Goal: Obtain resource: Download file/media

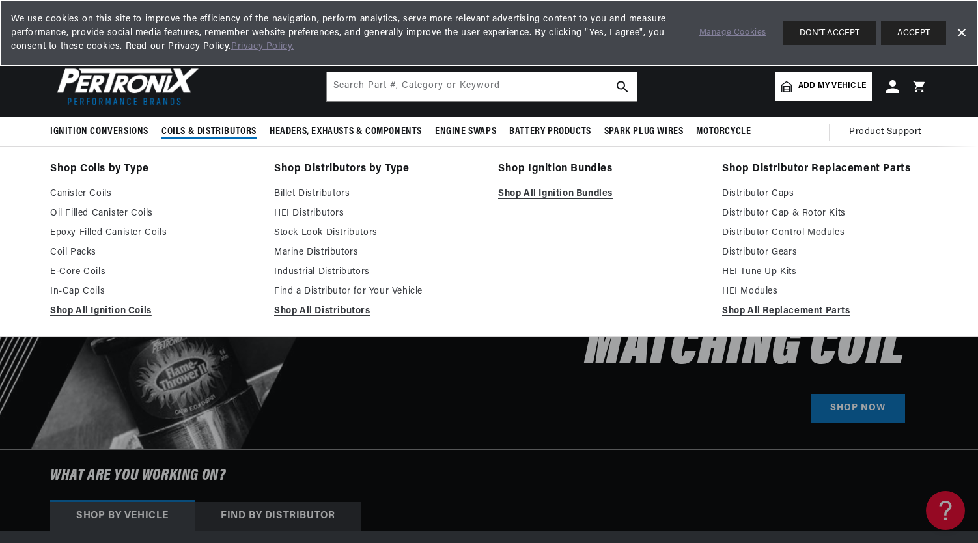
scroll to position [0, 1627]
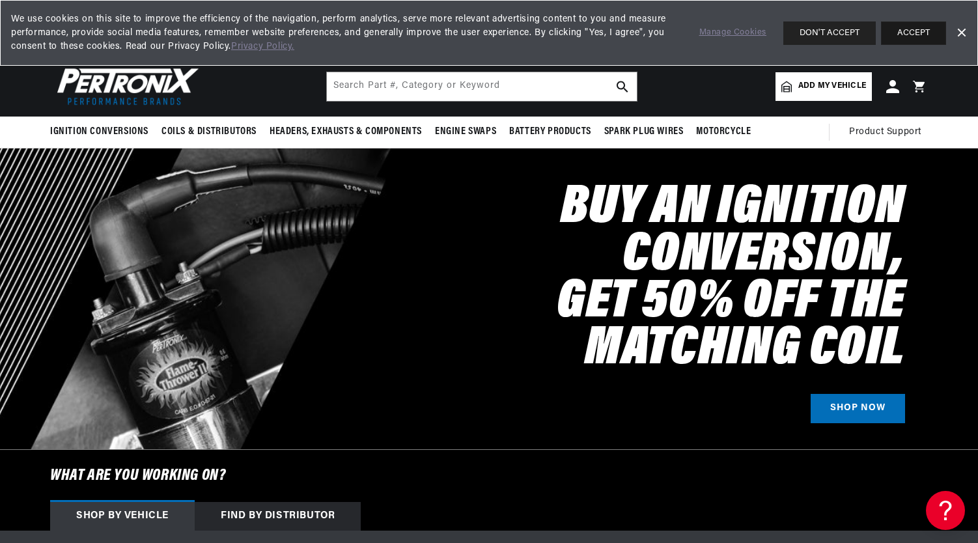
click at [893, 25] on button "ACCEPT" at bounding box center [913, 32] width 65 height 23
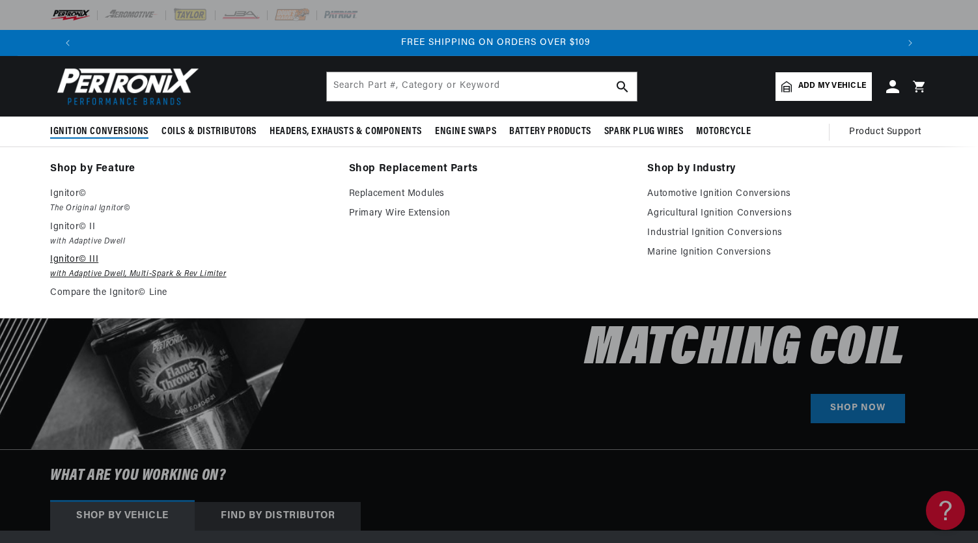
click at [70, 255] on p "Ignitor© III" at bounding box center [190, 260] width 281 height 16
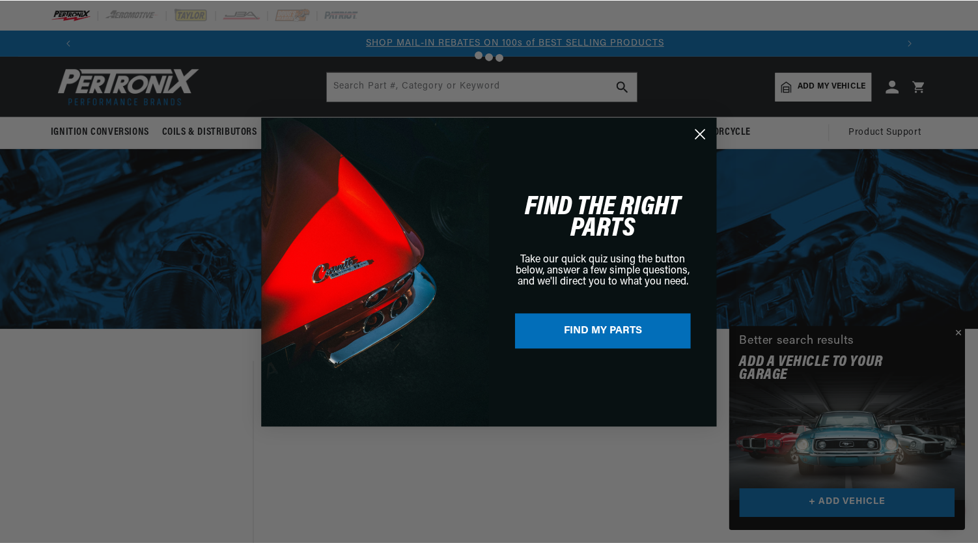
scroll to position [0, 813]
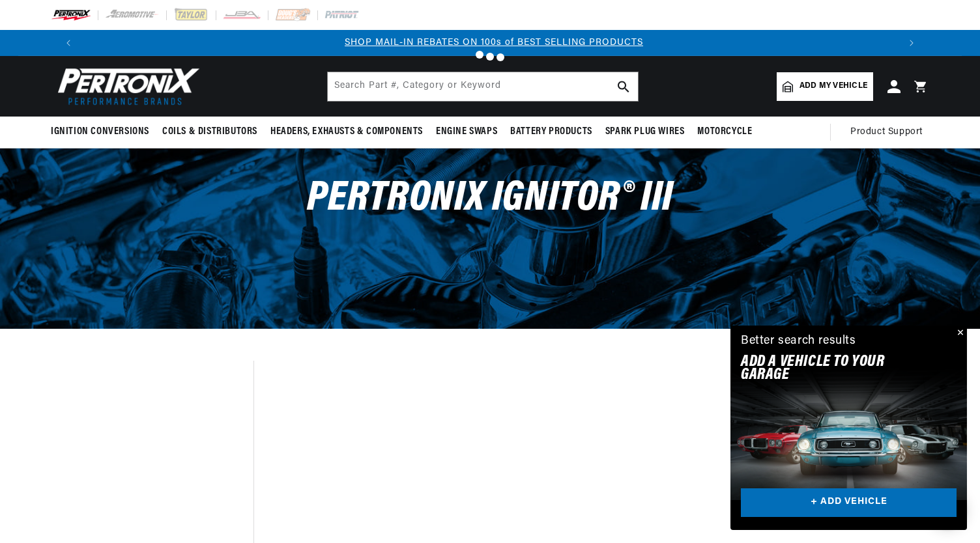
click at [962, 335] on div "Close dialog FIND THE RIGHT PARTS Take our quick quiz using the button below, a…" at bounding box center [490, 271] width 980 height 543
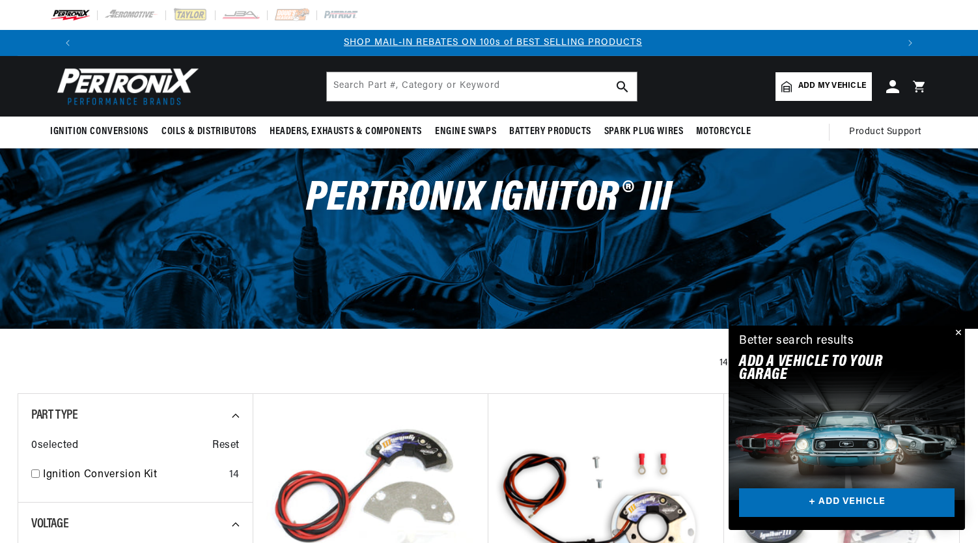
click at [959, 330] on button "Close" at bounding box center [958, 334] width 16 height 16
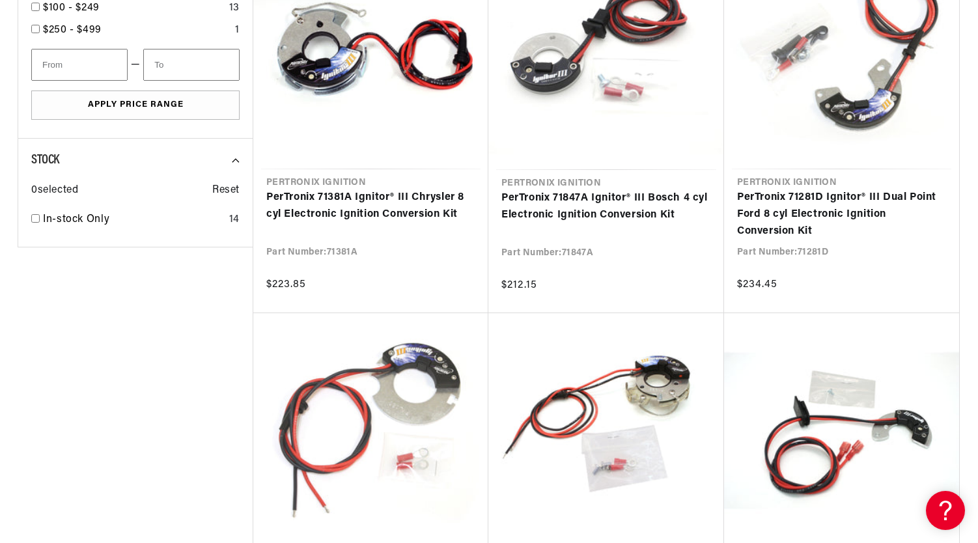
scroll to position [0, 1627]
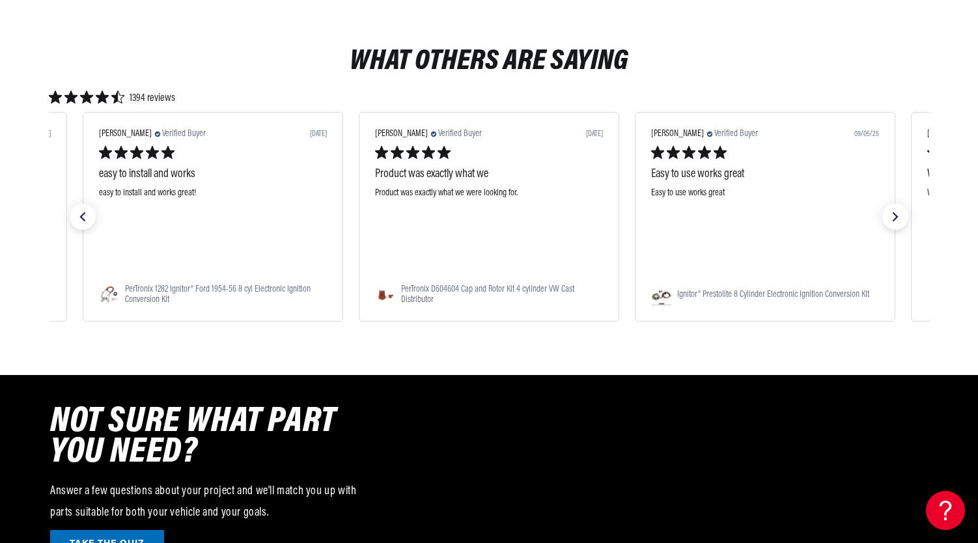
click at [899, 380] on div "NOT SURE WHAT PART YOU NEED? Answer a few questions about your project and we'l…" at bounding box center [489, 483] width 943 height 217
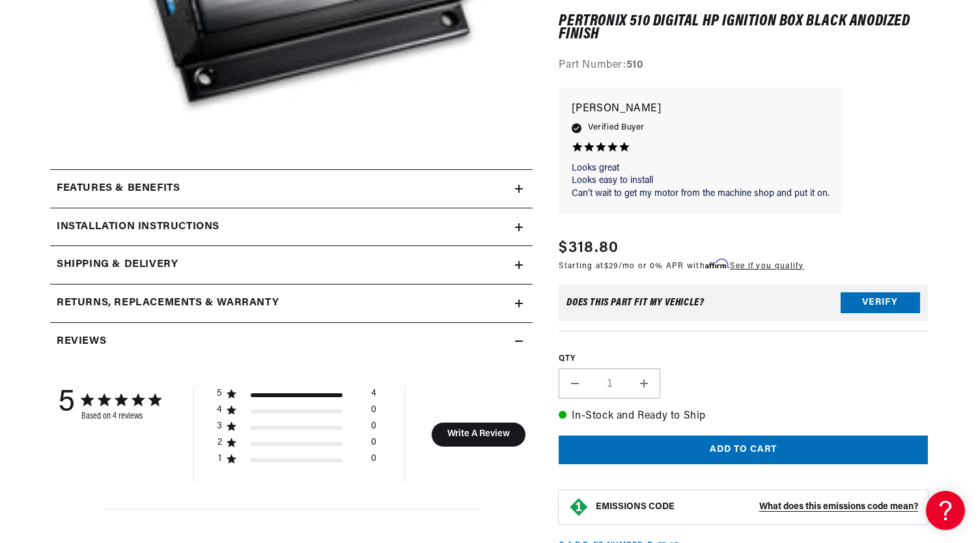
scroll to position [472, 0]
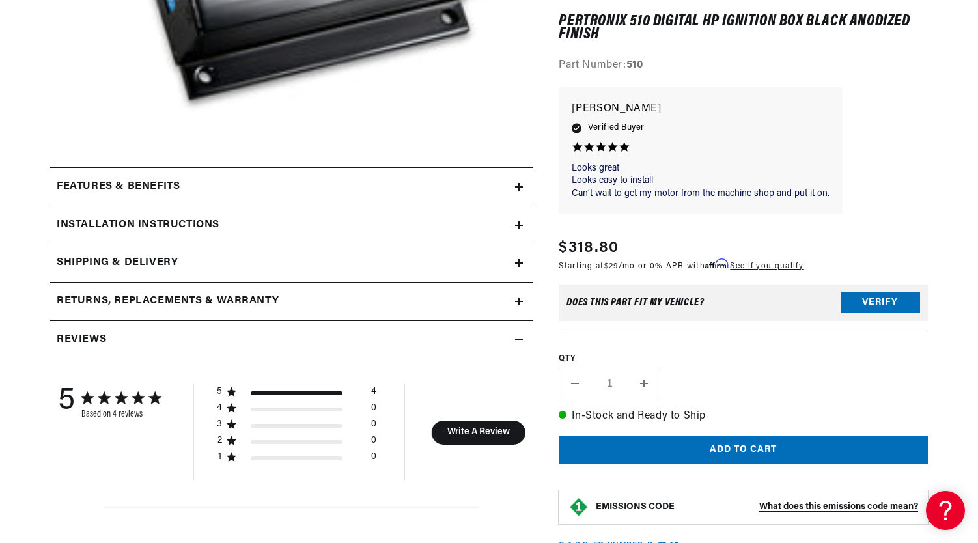
click at [518, 226] on icon at bounding box center [519, 225] width 8 height 8
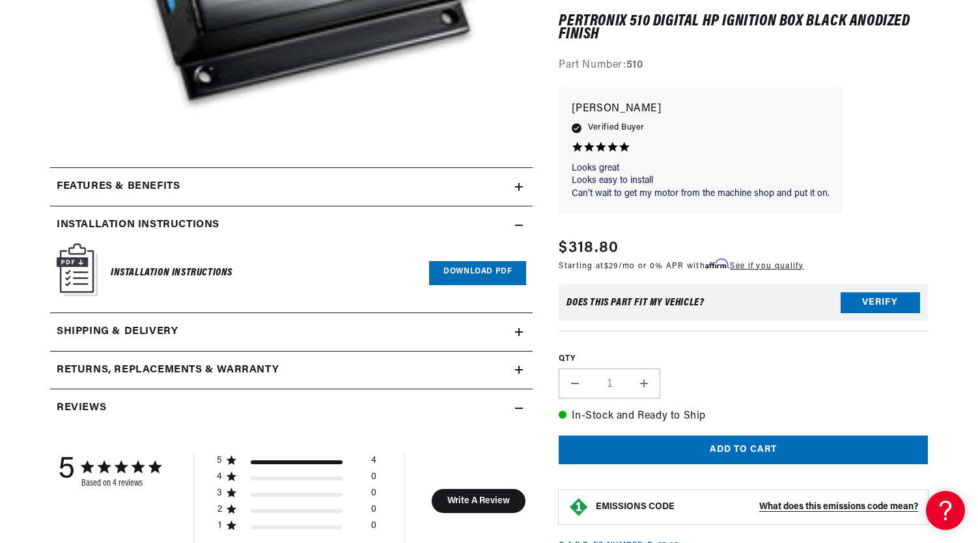
scroll to position [0, 1627]
click at [493, 274] on link "Download PDF" at bounding box center [477, 273] width 97 height 24
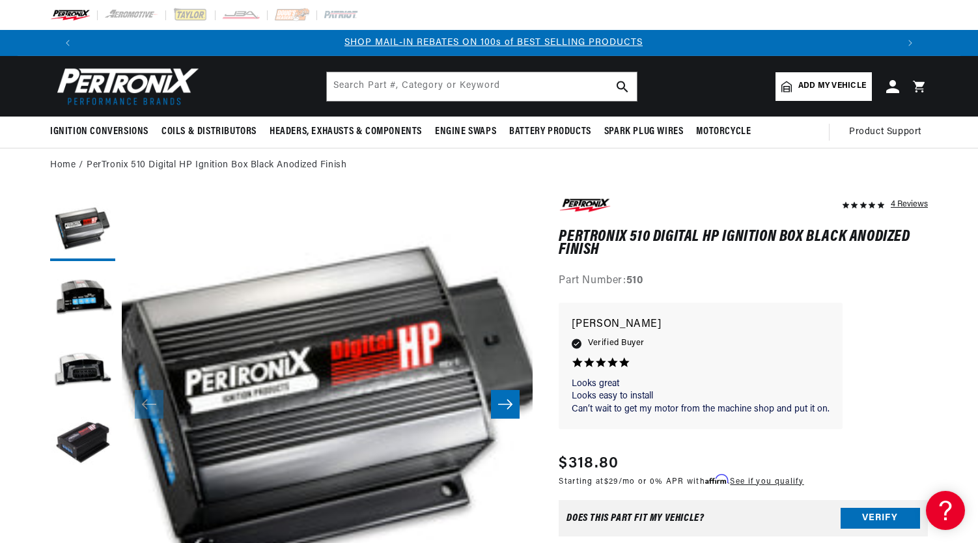
scroll to position [0, 813]
